Goal: Information Seeking & Learning: Understand process/instructions

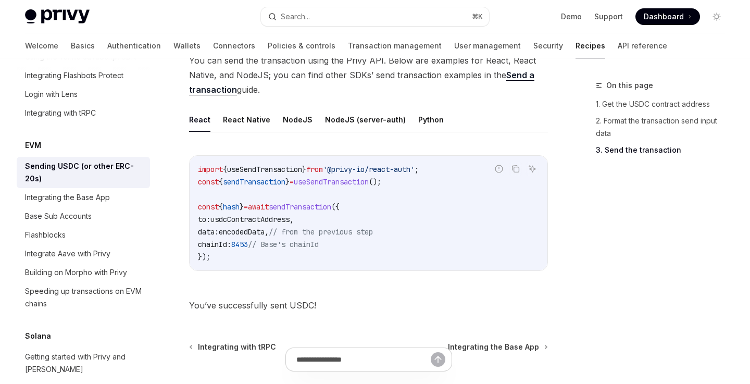
scroll to position [837, 0]
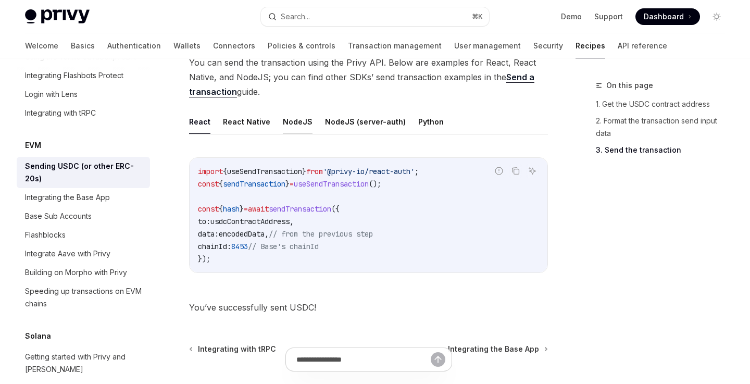
click at [298, 125] on button "NodeJS" at bounding box center [298, 121] width 30 height 24
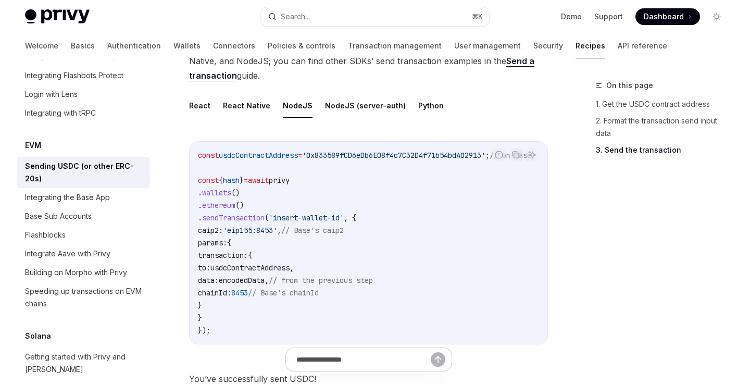
scroll to position [855, 0]
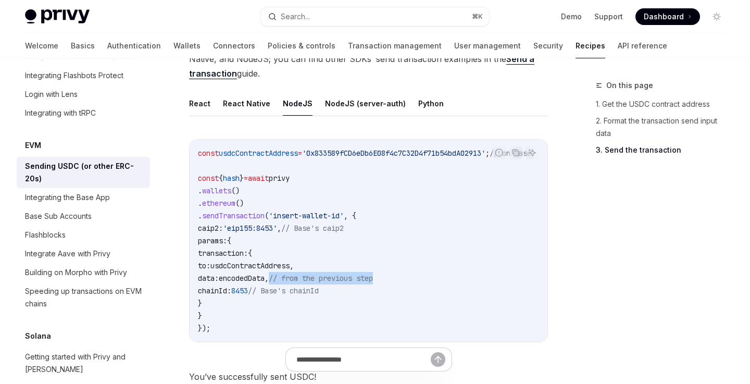
drag, startPoint x: 317, startPoint y: 278, endPoint x: 433, endPoint y: 278, distance: 115.7
click at [433, 278] on code "const usdcContractAddress = '0x833589fCD6eDb6E08f4c7C32D4f71b54bdA02913' ; // o…" at bounding box center [377, 241] width 358 height 188
click at [433, 274] on code "const usdcContractAddress = '0x833589fCD6eDb6E08f4c7C32D4f71b54bdA02913' ; // o…" at bounding box center [377, 241] width 358 height 188
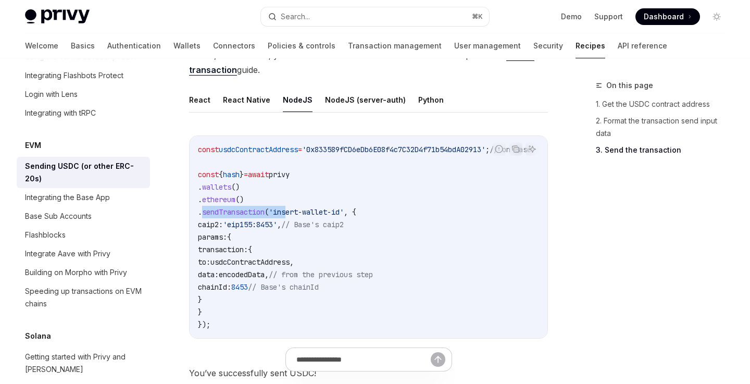
drag, startPoint x: 211, startPoint y: 212, endPoint x: 298, endPoint y: 217, distance: 87.2
click at [298, 217] on code "const usdcContractAddress = '0x833589fCD6eDb6E08f4c7C32D4f71b54bdA02913' ; // o…" at bounding box center [377, 237] width 358 height 188
click at [288, 242] on code "const usdcContractAddress = '0x833589fCD6eDb6E08f4c7C32D4f71b54bdA02913' ; // o…" at bounding box center [377, 237] width 358 height 188
drag, startPoint x: 359, startPoint y: 212, endPoint x: 281, endPoint y: 212, distance: 77.6
click at [281, 212] on span "'insert-wallet-id'" at bounding box center [306, 211] width 75 height 9
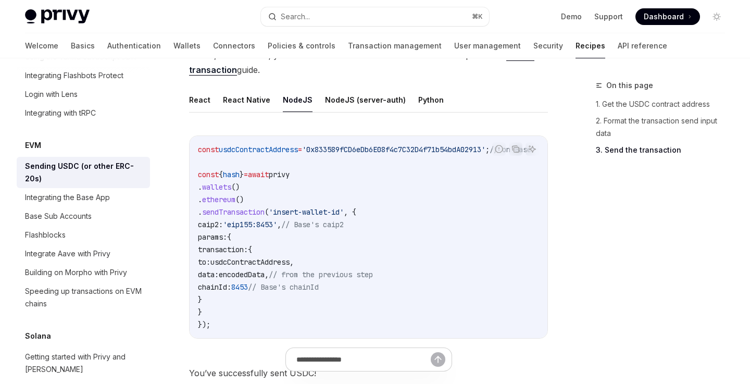
click at [232, 230] on code "const usdcContractAddress = '0x833589fCD6eDb6E08f4c7C32D4f71b54bdA02913' ; // o…" at bounding box center [377, 237] width 358 height 188
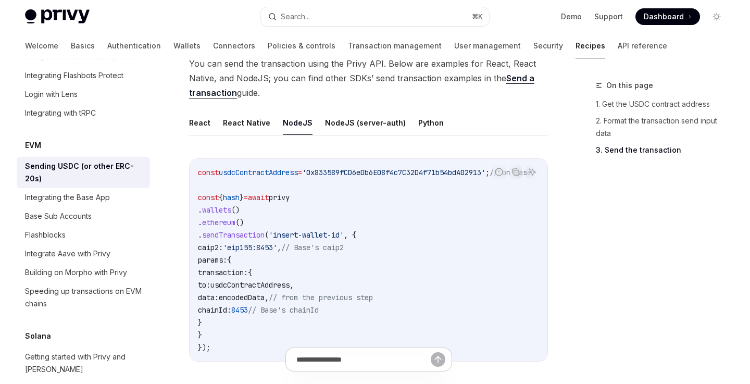
scroll to position [824, 0]
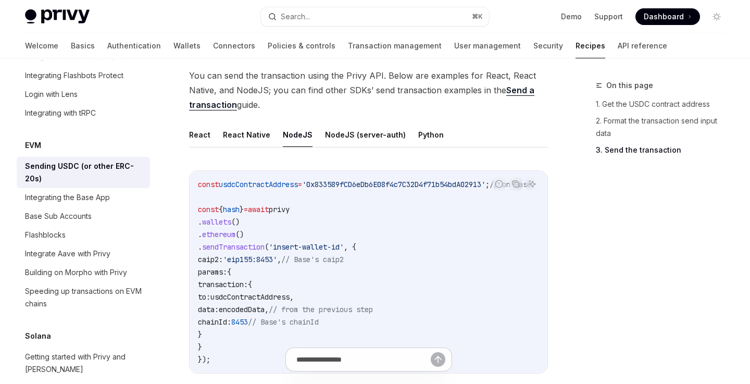
click at [513, 91] on link "Send a transaction" at bounding box center [361, 98] width 345 height 26
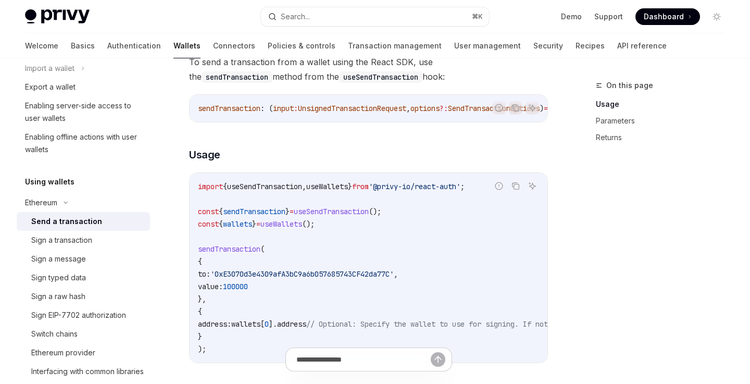
scroll to position [26, 0]
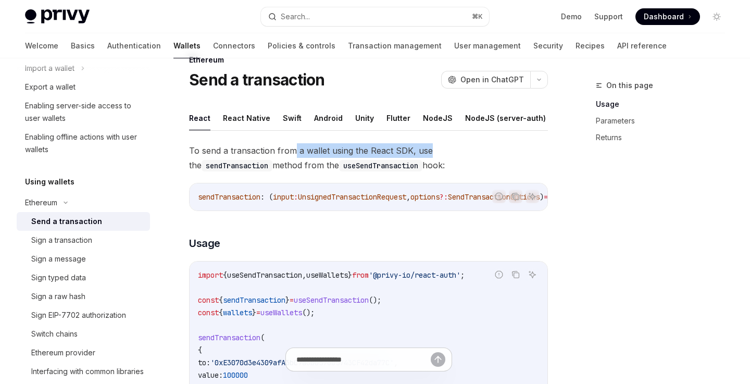
drag, startPoint x: 291, startPoint y: 152, endPoint x: 442, endPoint y: 152, distance: 150.6
click at [442, 152] on span "To send a transaction from a wallet using the React SDK, use the sendTransactio…" at bounding box center [368, 157] width 359 height 29
click at [273, 160] on code "sendTransaction" at bounding box center [237, 165] width 71 height 11
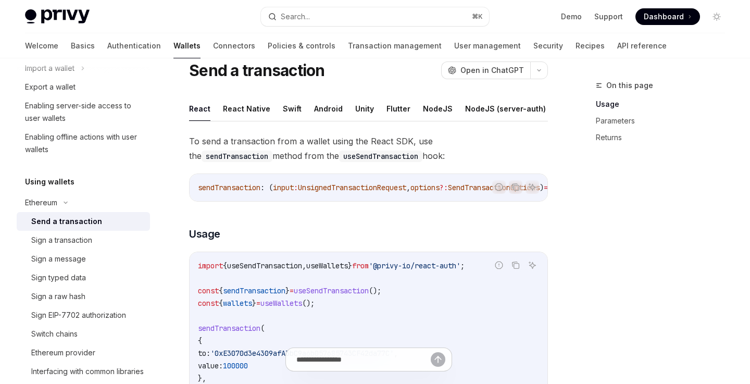
scroll to position [36, 0]
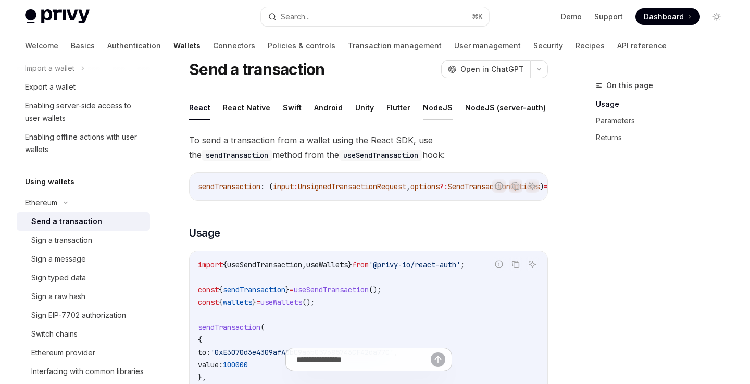
click at [435, 113] on button "NodeJS" at bounding box center [438, 107] width 30 height 24
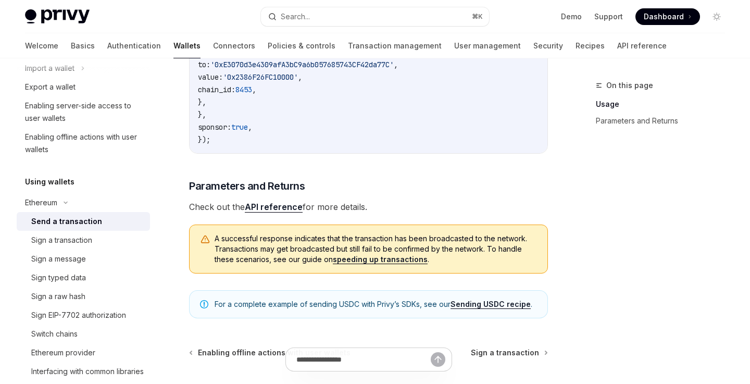
scroll to position [317, 0]
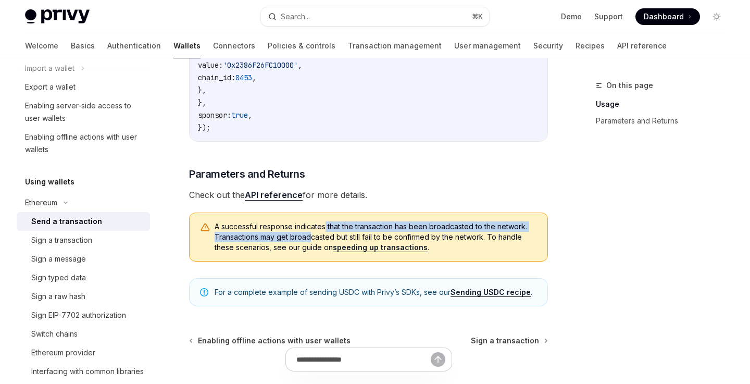
drag, startPoint x: 325, startPoint y: 231, endPoint x: 312, endPoint y: 238, distance: 14.9
click at [312, 238] on span "A successful response indicates that the transaction has been broadcasted to th…" at bounding box center [376, 236] width 323 height 31
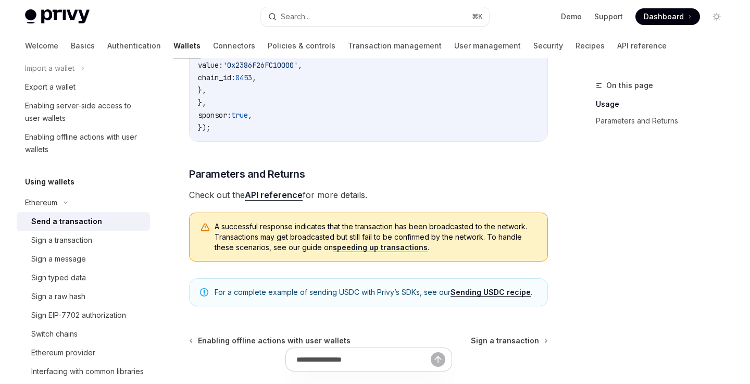
scroll to position [323, 0]
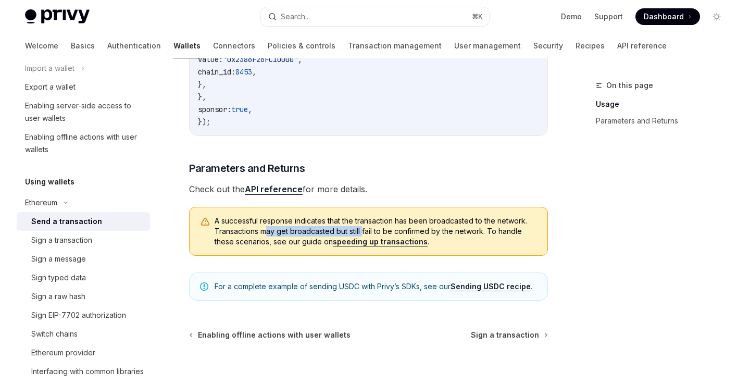
drag, startPoint x: 265, startPoint y: 234, endPoint x: 377, endPoint y: 234, distance: 112.0
click at [377, 234] on span "A successful response indicates that the transaction has been broadcasted to th…" at bounding box center [376, 231] width 323 height 31
click at [380, 234] on span "A successful response indicates that the transaction has been broadcasted to th…" at bounding box center [376, 231] width 323 height 31
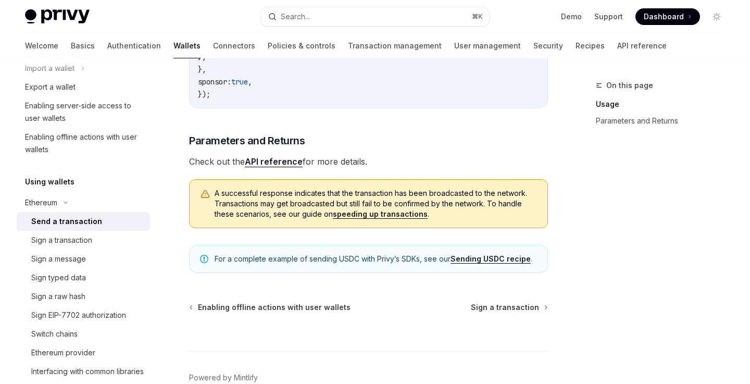
scroll to position [353, 0]
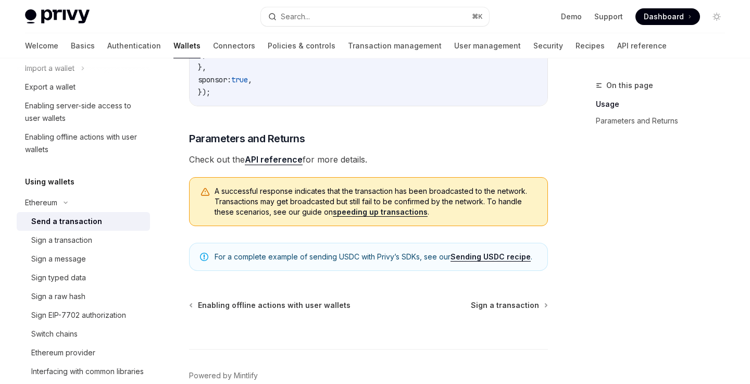
click at [484, 262] on link "Sending USDC recipe" at bounding box center [491, 256] width 80 height 9
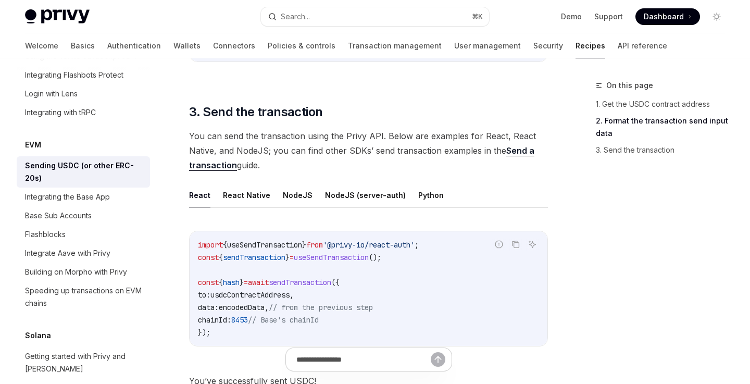
scroll to position [744, 0]
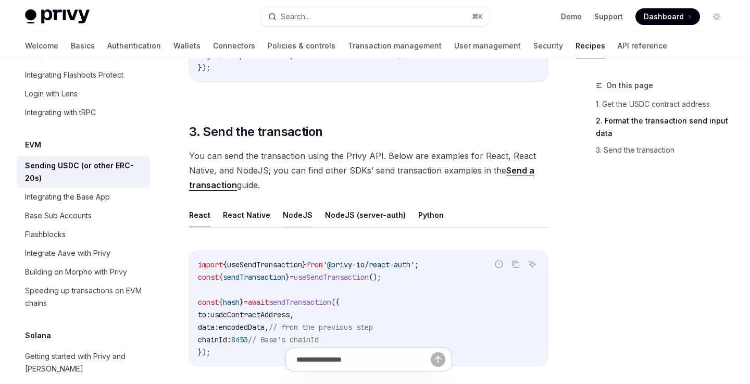
click at [298, 215] on button "NodeJS" at bounding box center [298, 215] width 30 height 24
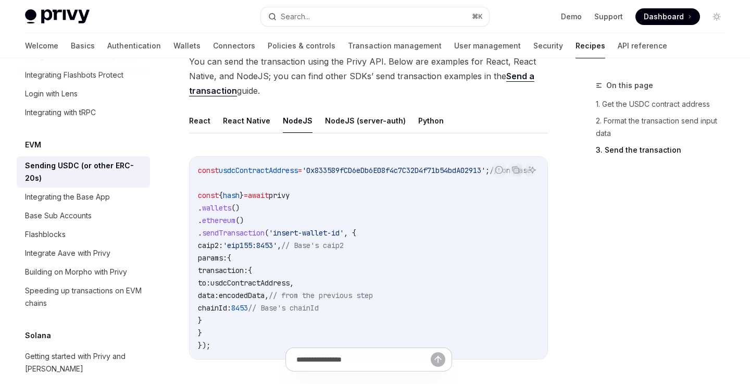
scroll to position [0, 43]
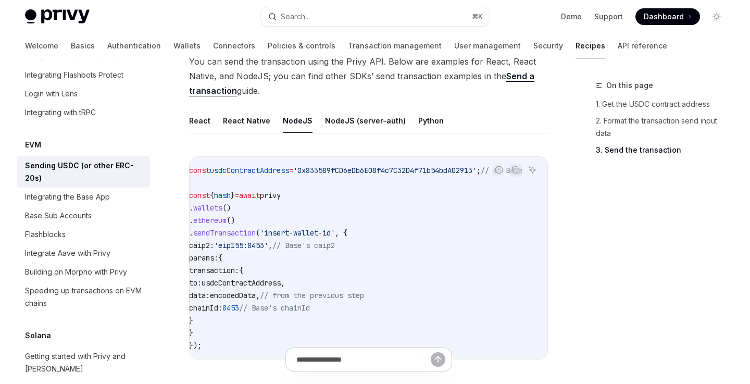
type textarea "*"
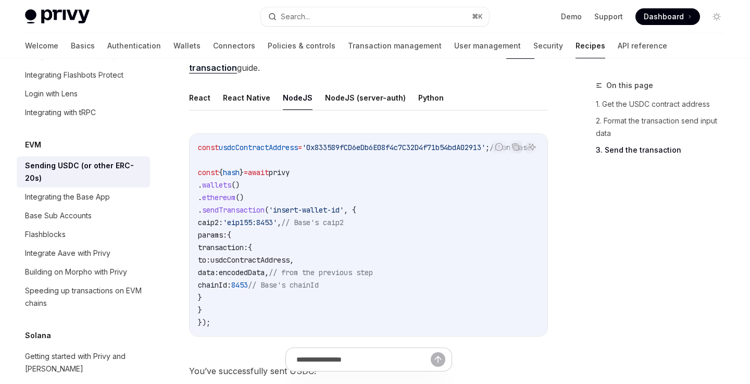
scroll to position [864, 0]
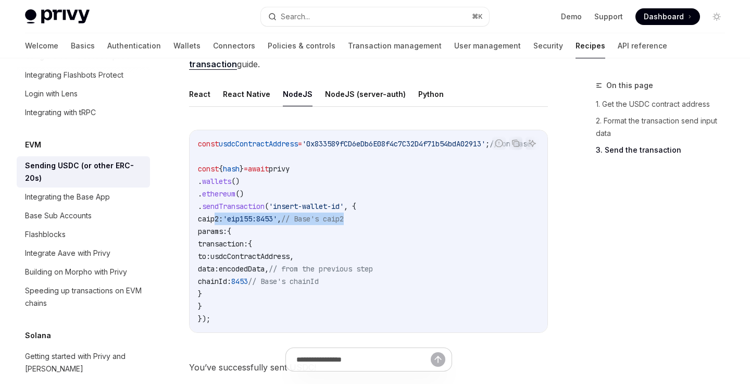
drag, startPoint x: 215, startPoint y: 218, endPoint x: 385, endPoint y: 222, distance: 170.4
click at [385, 222] on code "const usdcContractAddress = '0x833589fCD6eDb6E08f4c7C32D4f71b54bdA02913' ; // o…" at bounding box center [377, 232] width 358 height 188
copy span "caip2: 'eip155:8453' , // Base's caip2"
drag, startPoint x: 219, startPoint y: 242, endPoint x: 377, endPoint y: 281, distance: 162.1
click at [377, 281] on code "const usdcContractAddress = '0x833589fCD6eDb6E08f4c7C32D4f71b54bdA02913' ; // o…" at bounding box center [377, 232] width 358 height 188
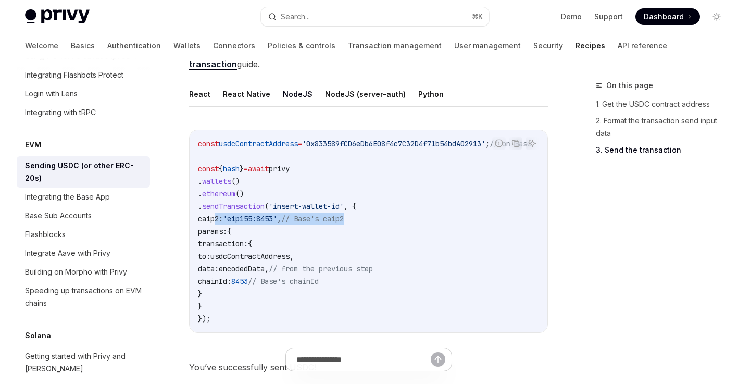
copy code "transaction: { to: usdcContractAddress , data: encodedData , // from the previo…"
click at [357, 232] on code "const usdcContractAddress = '0x833589fCD6eDb6E08f4c7C32D4f71b54bdA02913' ; // o…" at bounding box center [377, 232] width 358 height 188
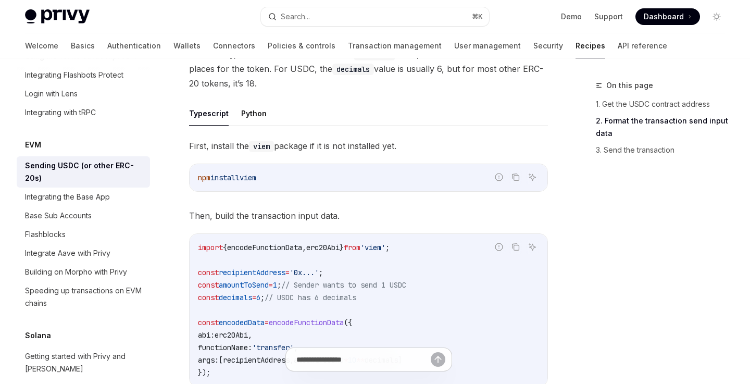
scroll to position [429, 0]
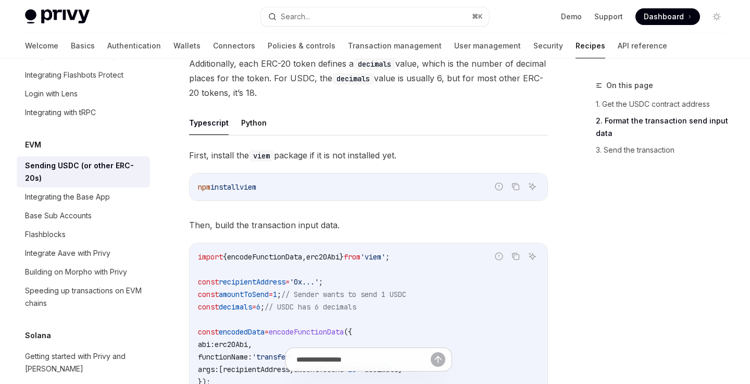
click at [256, 189] on span "viem" at bounding box center [248, 186] width 17 height 9
copy span "viem"
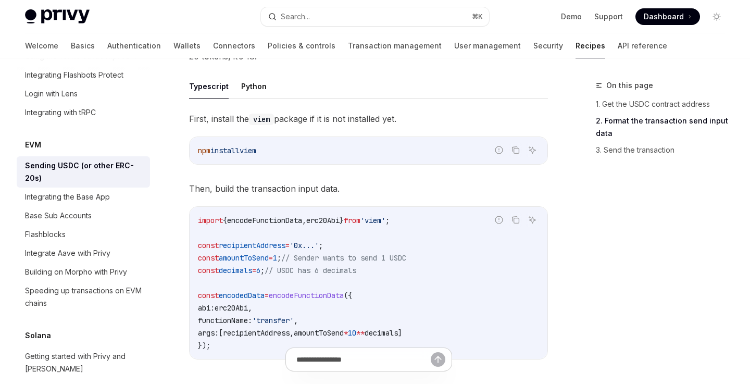
scroll to position [467, 0]
drag, startPoint x: 421, startPoint y: 220, endPoint x: 183, endPoint y: 219, distance: 237.6
click at [183, 219] on div "EVM Sending USDC (or other ERC-20s) OpenAI Open in ChatGPT OpenAI Open in ChatG…" at bounding box center [271, 276] width 559 height 1328
click at [279, 228] on code "import { encodeFunctionData , erc20Abi } from 'viem' ; const recipientAddress =…" at bounding box center [368, 282] width 341 height 138
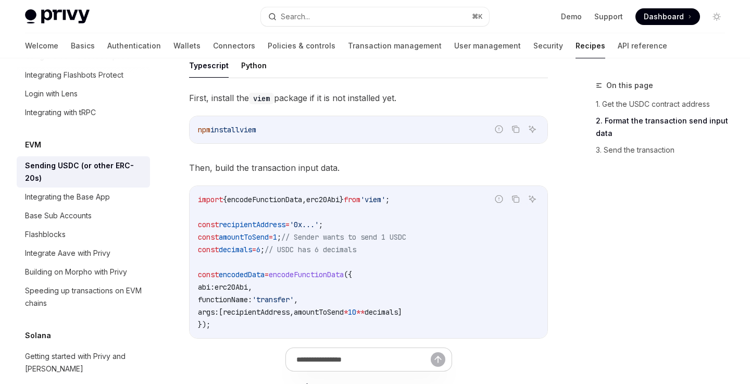
scroll to position [489, 0]
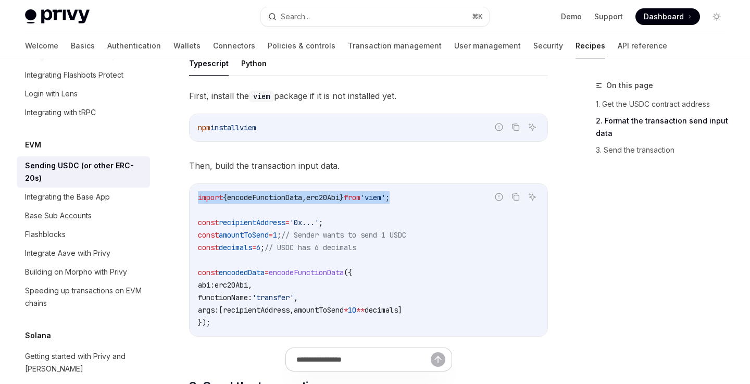
drag, startPoint x: 421, startPoint y: 197, endPoint x: 196, endPoint y: 196, distance: 225.1
click at [196, 196] on div "import { encodeFunctionData , erc20Abi } from 'viem' ; const recipientAddress =…" at bounding box center [369, 260] width 358 height 152
click at [362, 212] on code "import { encodeFunctionData , erc20Abi } from 'viem' ; const recipientAddress =…" at bounding box center [368, 260] width 341 height 138
drag, startPoint x: 422, startPoint y: 197, endPoint x: 195, endPoint y: 196, distance: 226.1
click at [195, 196] on div "import { encodeFunctionData , erc20Abi } from 'viem' ; const recipientAddress =…" at bounding box center [369, 260] width 358 height 152
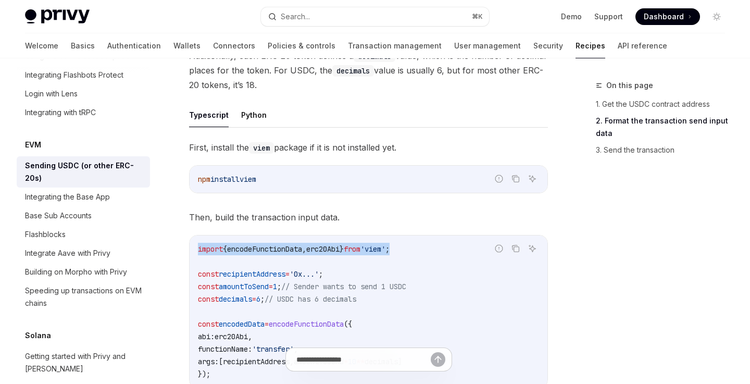
click at [363, 239] on div "import { encodeFunctionData , erc20Abi } from 'viem' ; const recipientAddress =…" at bounding box center [369, 312] width 358 height 152
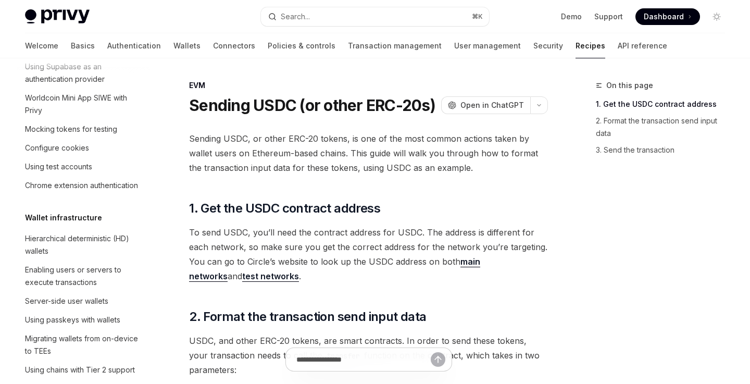
scroll to position [133, 0]
